Goal: Task Accomplishment & Management: Complete application form

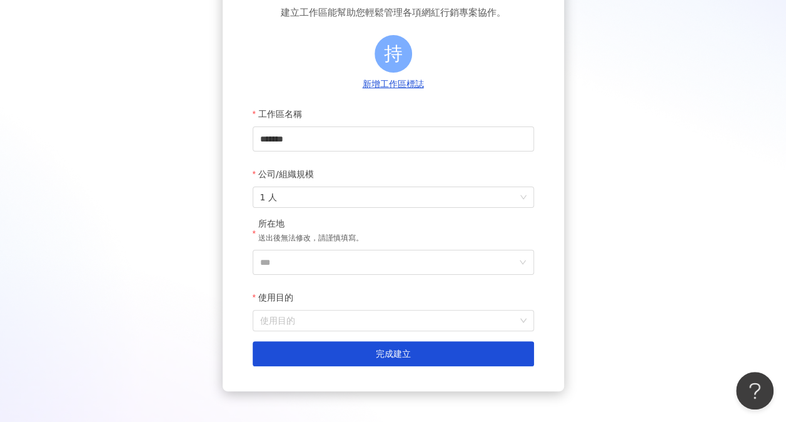
scroll to position [113, 0]
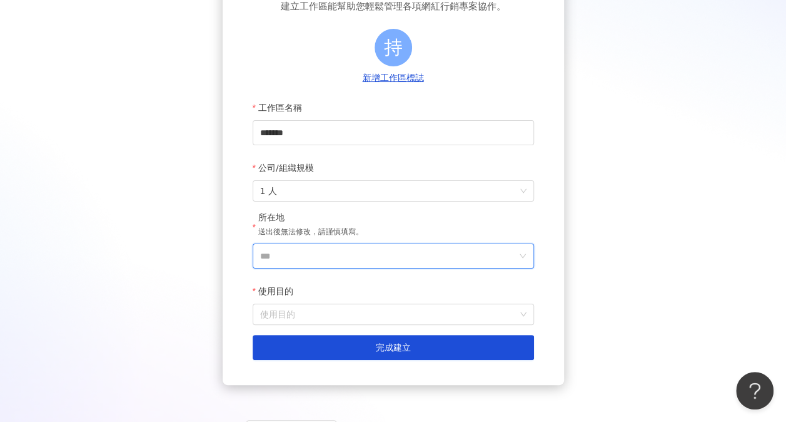
click at [437, 267] on input "***" at bounding box center [388, 256] width 257 height 24
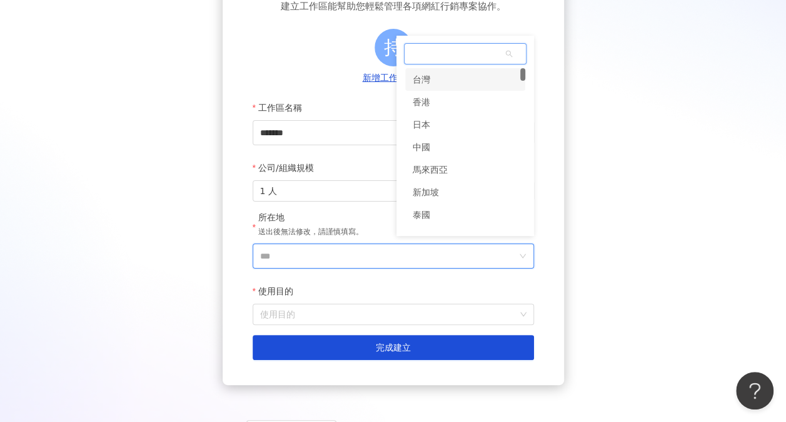
click at [477, 78] on div "台灣" at bounding box center [465, 79] width 120 height 23
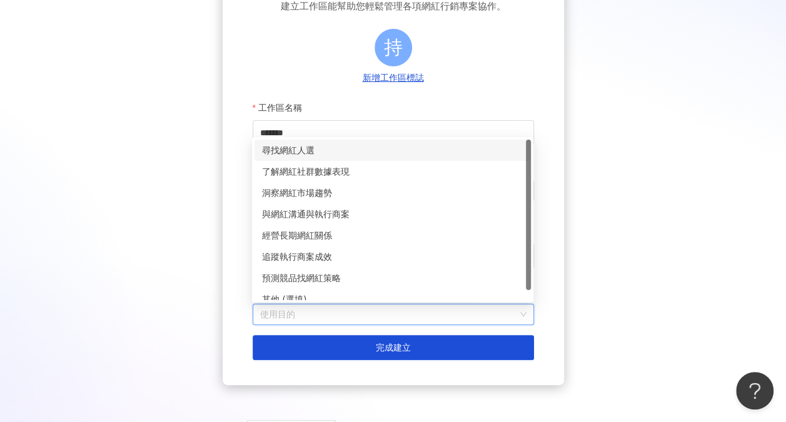
click at [324, 318] on input "使用目的" at bounding box center [393, 314] width 267 height 20
click at [406, 153] on div "尋找網紅人選" at bounding box center [393, 150] width 262 height 14
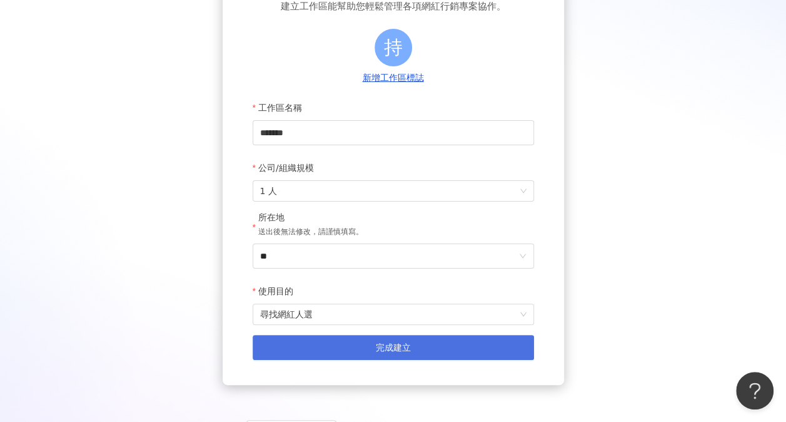
click at [345, 353] on button "完成建立" at bounding box center [394, 347] width 282 height 25
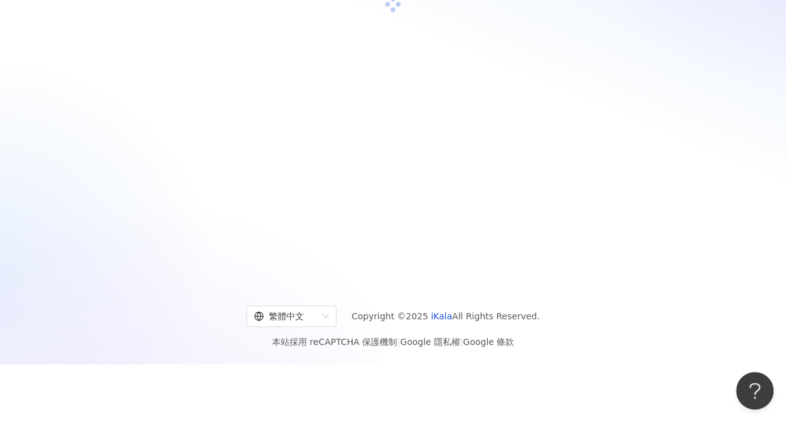
scroll to position [58, 0]
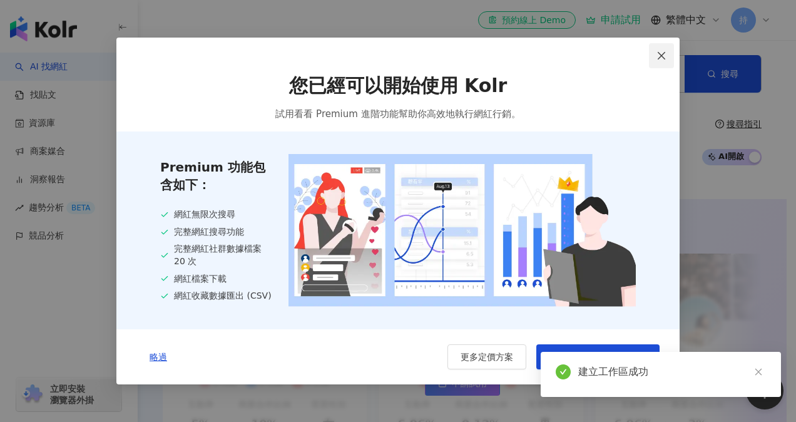
click at [662, 56] on icon "close" at bounding box center [661, 56] width 10 height 10
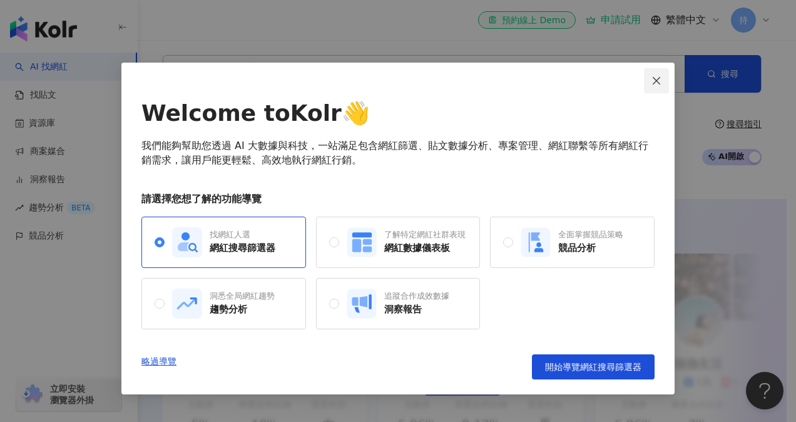
click at [658, 80] on icon "close" at bounding box center [656, 81] width 10 height 10
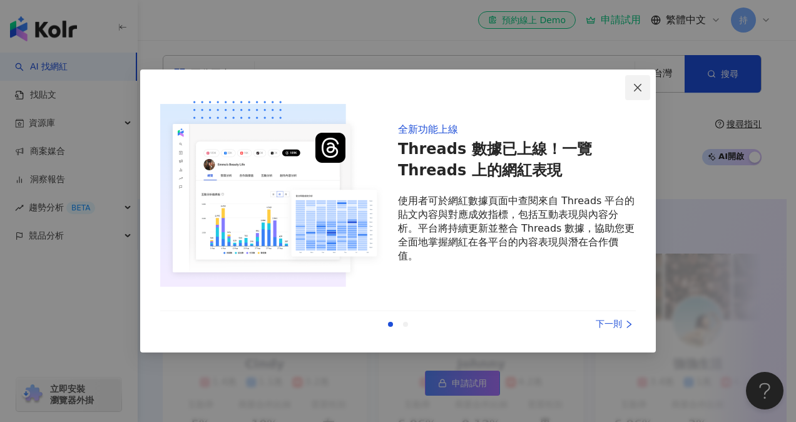
click at [631, 88] on span "Close" at bounding box center [637, 88] width 25 height 10
